Goal: Navigation & Orientation: Find specific page/section

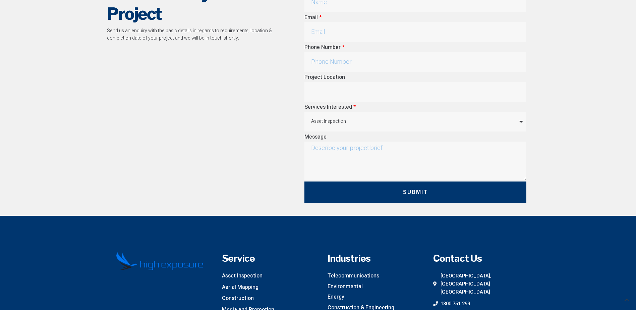
scroll to position [2837, 0]
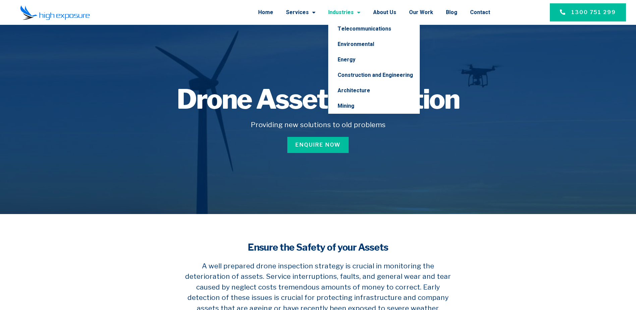
click at [357, 13] on link "Industries" at bounding box center [344, 12] width 32 height 17
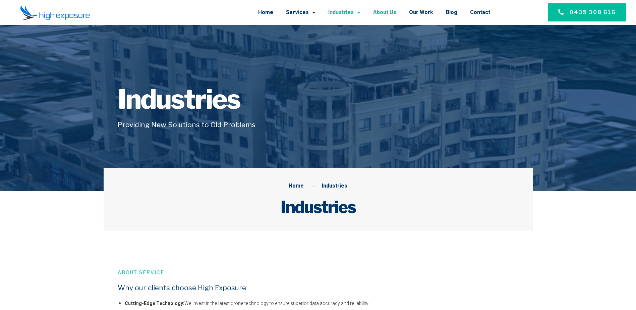
click at [386, 13] on link "About Us" at bounding box center [384, 12] width 23 height 17
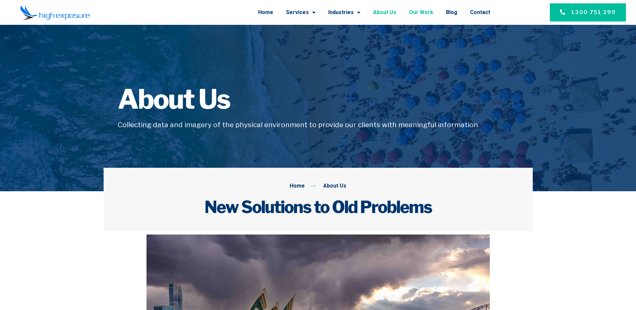
click at [423, 11] on link "Our Work" at bounding box center [421, 12] width 24 height 17
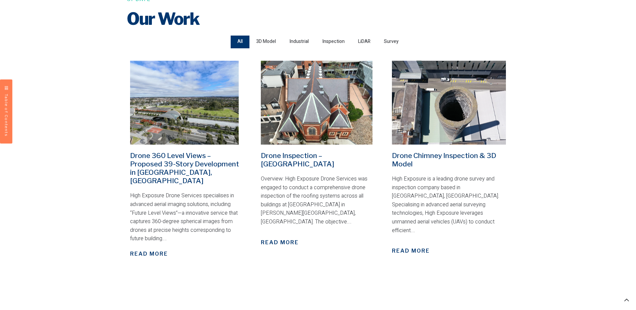
scroll to position [228, 0]
